Goal: Information Seeking & Learning: Learn about a topic

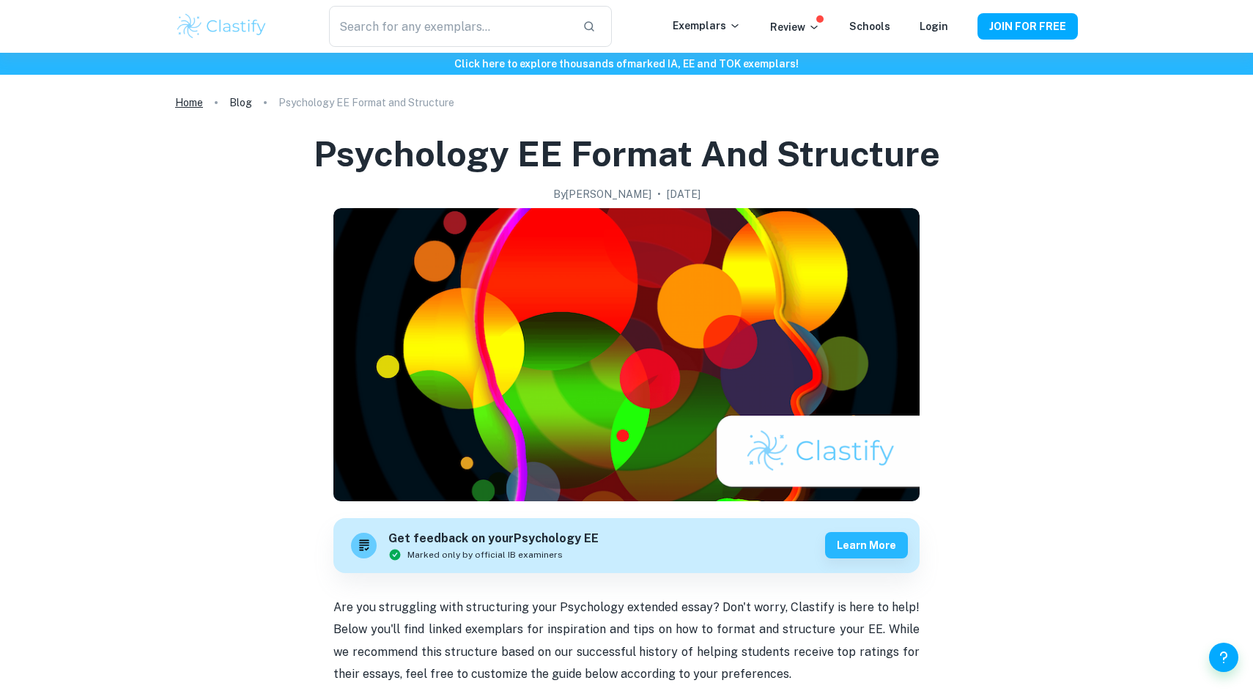
click at [199, 102] on link "Home" at bounding box center [189, 102] width 28 height 21
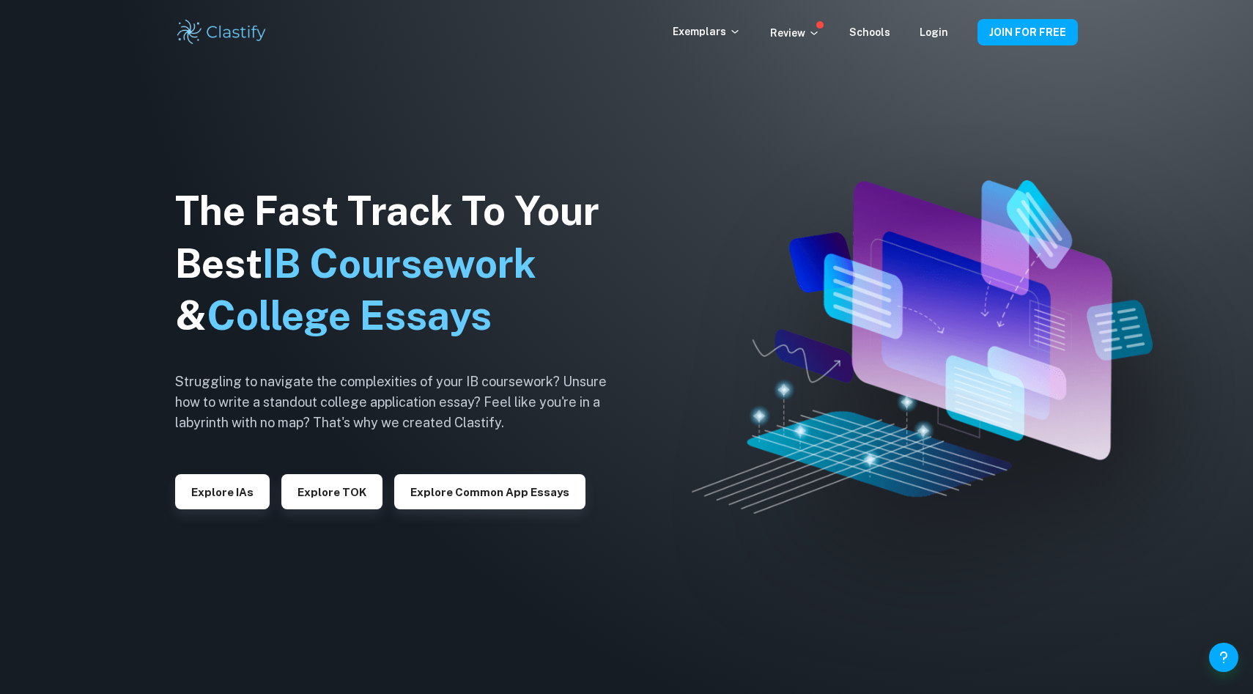
click at [183, 509] on div "The Fast Track To Your Best IB Coursework & College Essays Struggling to naviga…" at bounding box center [402, 347] width 454 height 501
click at [224, 494] on button "Explore IAs" at bounding box center [222, 491] width 95 height 35
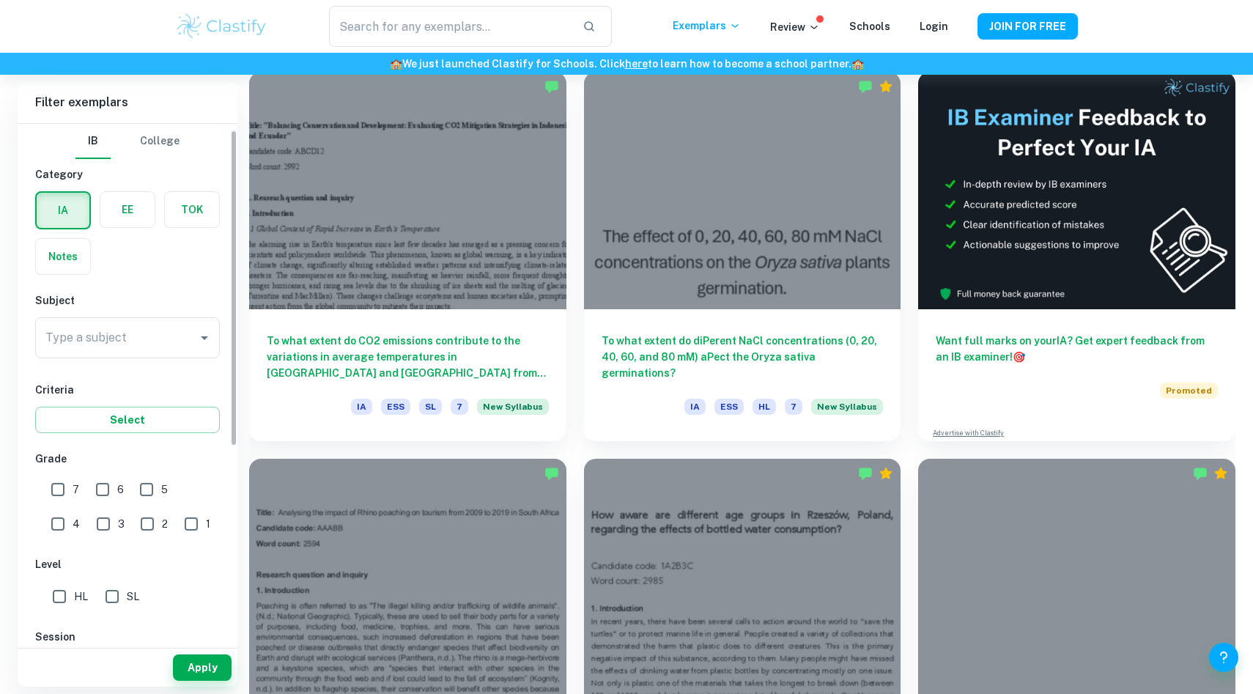
scroll to position [33, 0]
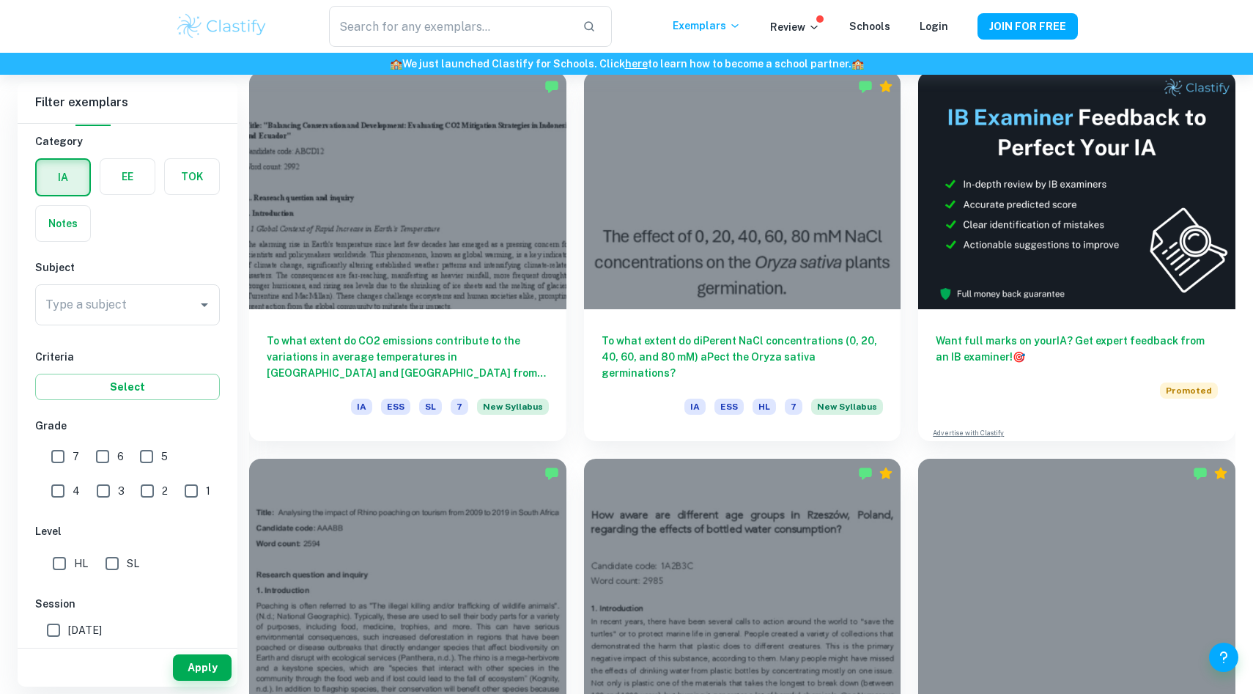
click at [100, 300] on input "Type a subject" at bounding box center [116, 305] width 149 height 28
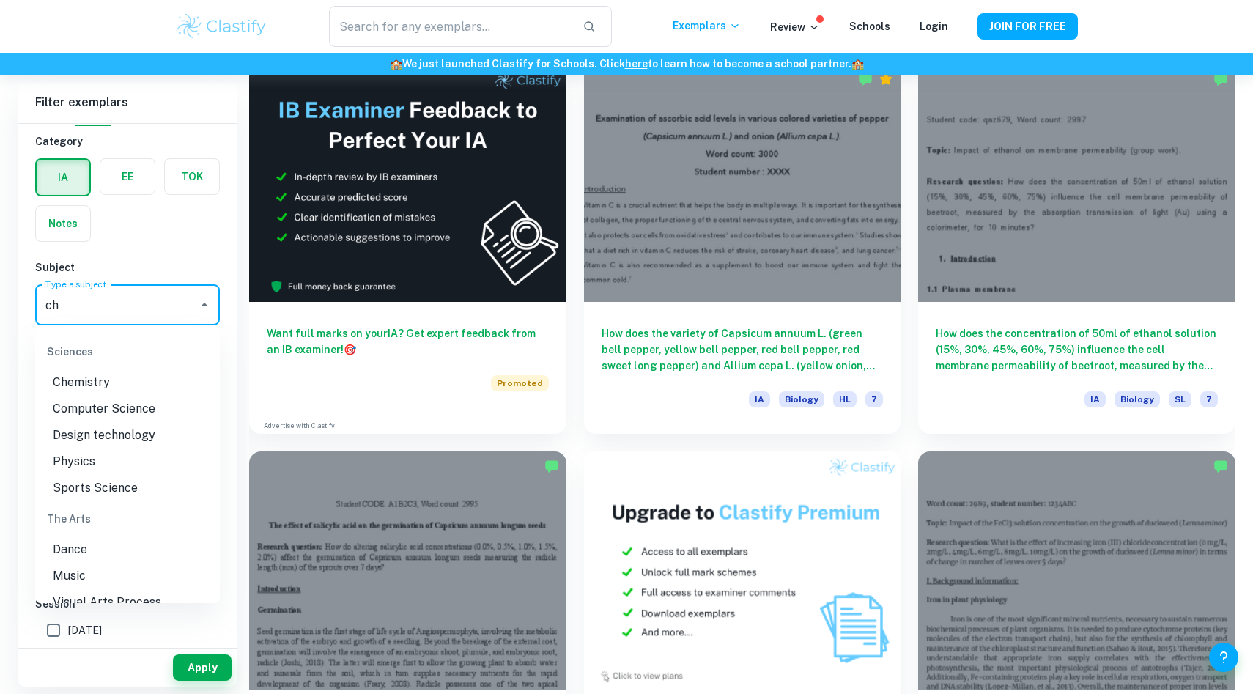
scroll to position [0, 0]
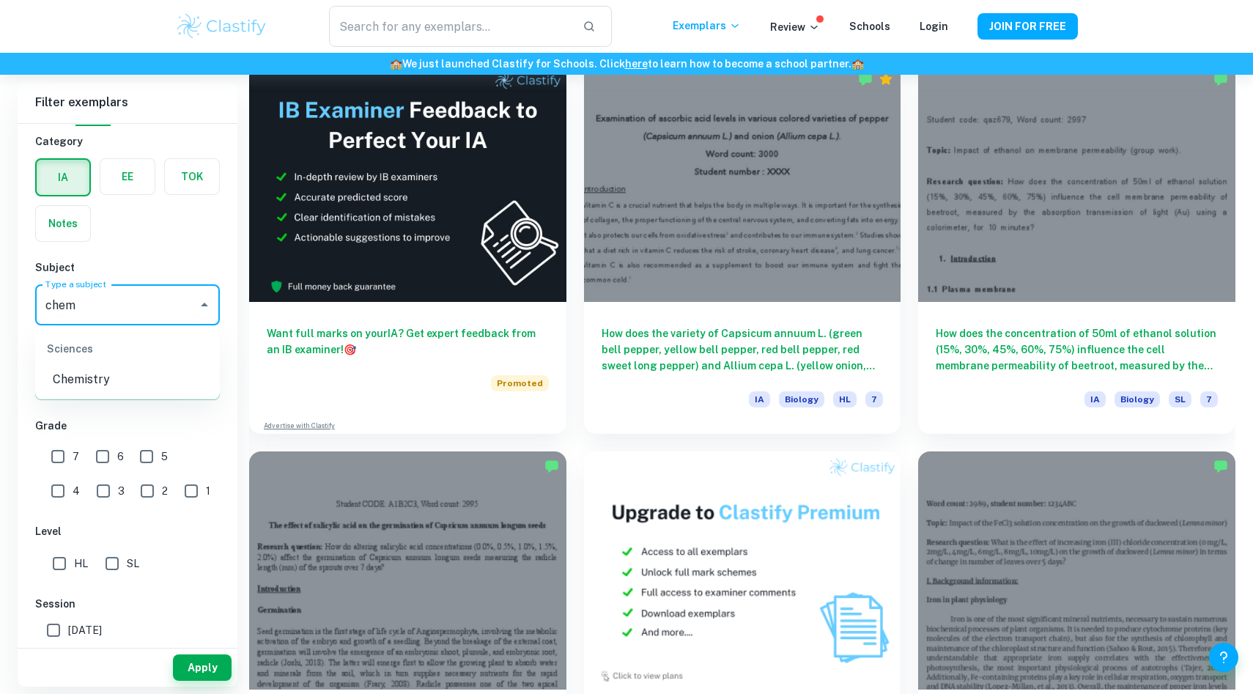
click at [96, 385] on li "Chemistry" at bounding box center [127, 379] width 185 height 26
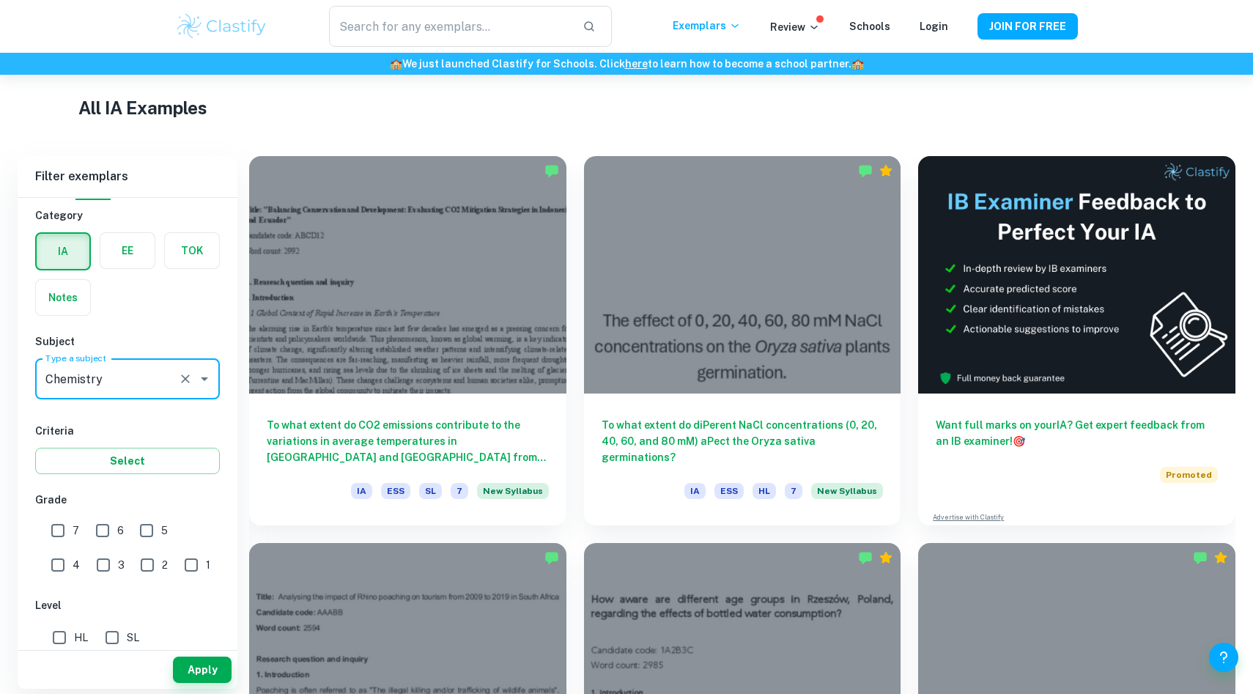
scroll to position [339, 0]
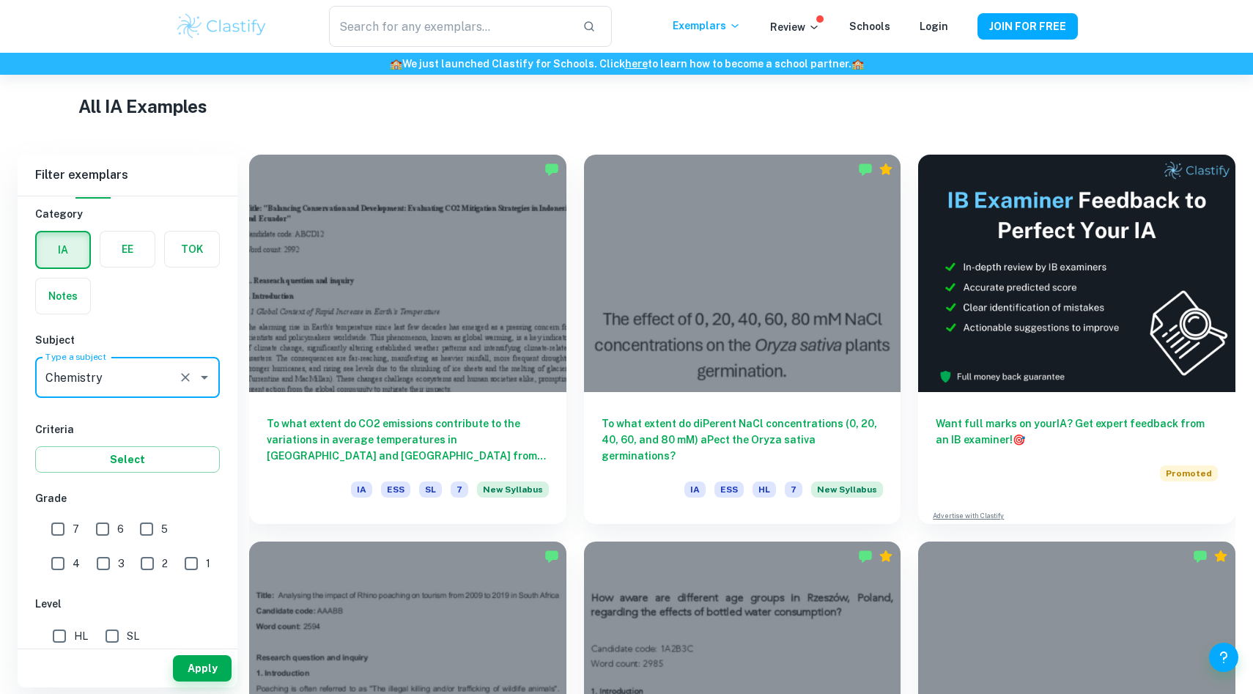
type input "Chemistry"
click at [572, 281] on div "To what extent do diPerent NaCl concentrations (0, 20, 40, 60, and 80 mM) aPect…" at bounding box center [733, 330] width 335 height 387
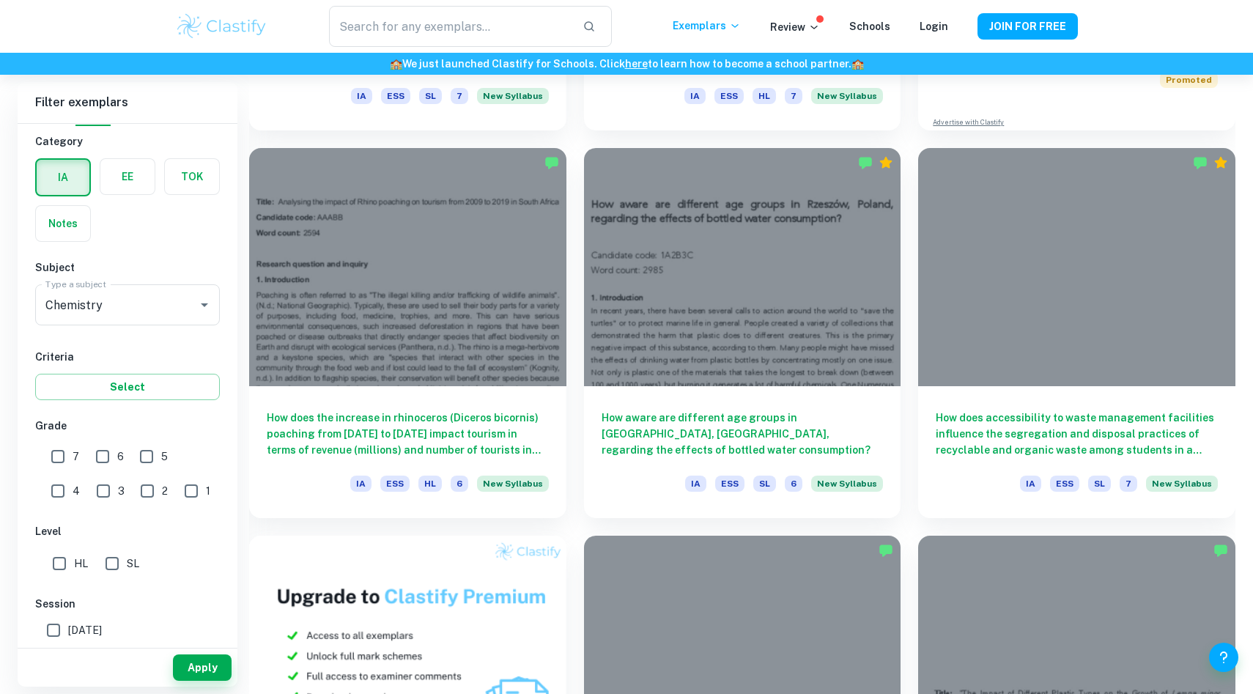
scroll to position [798, 0]
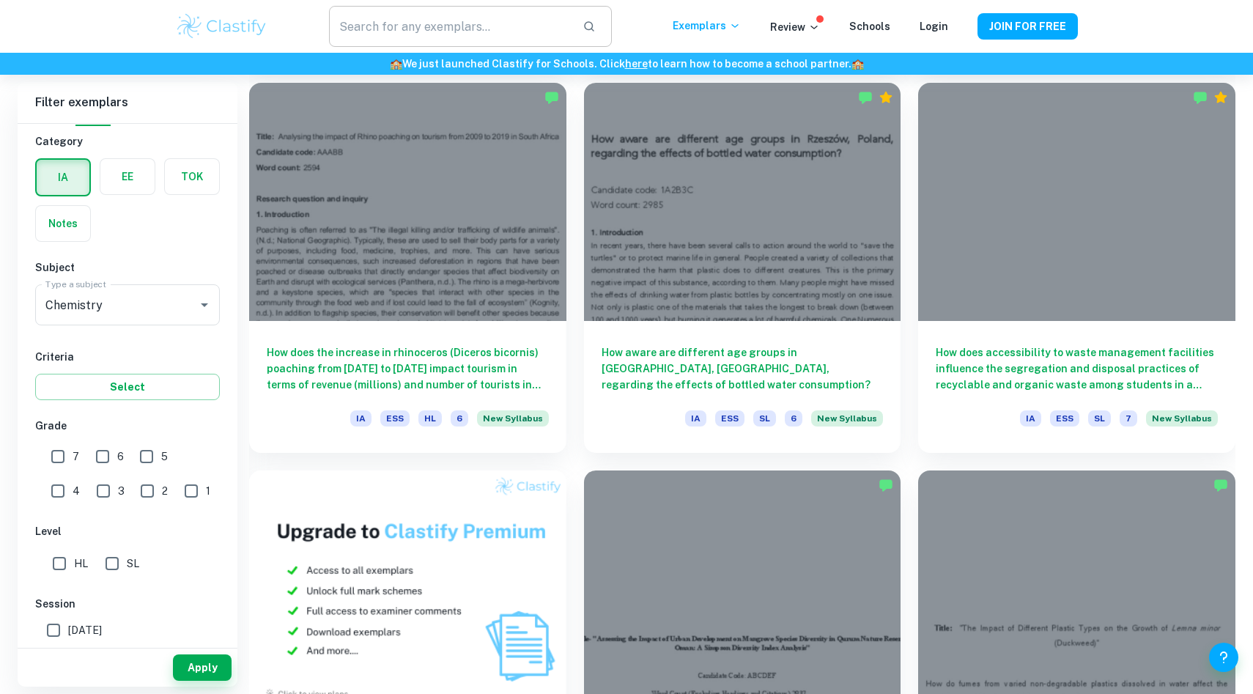
click at [479, 26] on input "text" at bounding box center [450, 26] width 242 height 41
type input "titration chemistry IA"
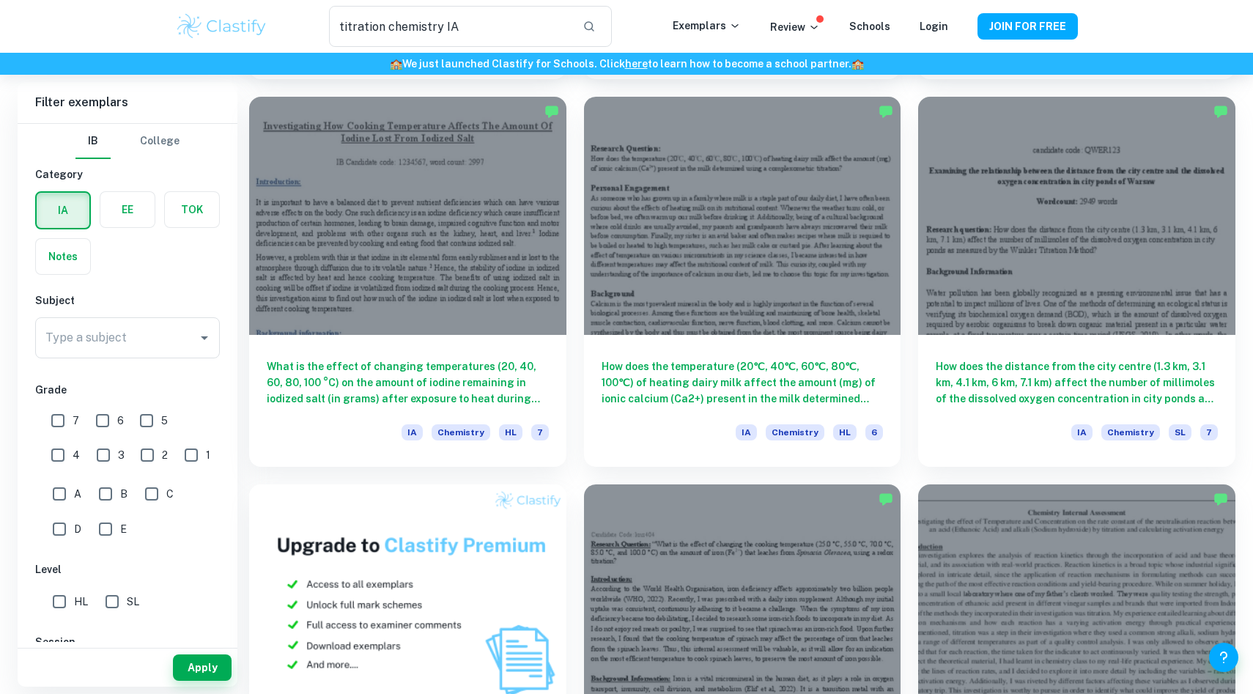
scroll to position [454, 0]
